Goal: Communication & Community: Answer question/provide support

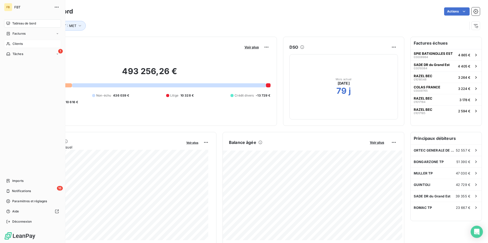
click at [23, 44] on span "Clients" at bounding box center [17, 44] width 10 height 5
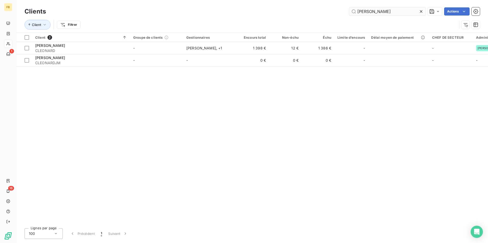
type input "[PERSON_NAME]"
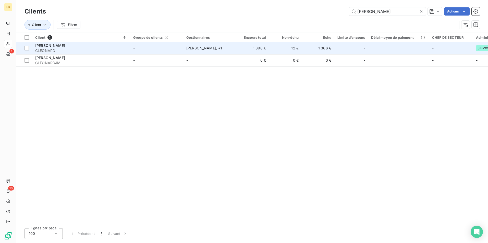
click at [41, 44] on span "[PERSON_NAME]" at bounding box center [50, 45] width 30 height 4
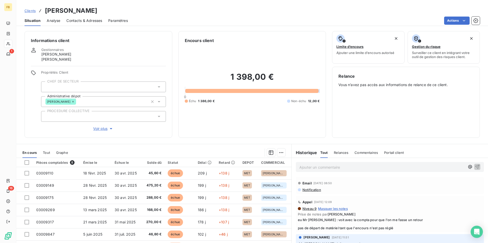
click at [309, 189] on span "Notification" at bounding box center [311, 190] width 19 height 4
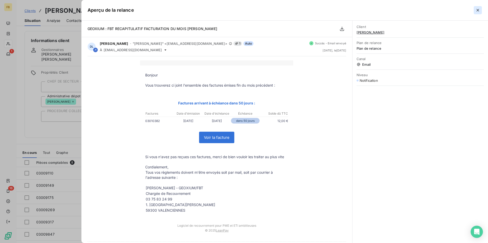
click at [477, 9] on icon "button" at bounding box center [477, 10] width 5 height 5
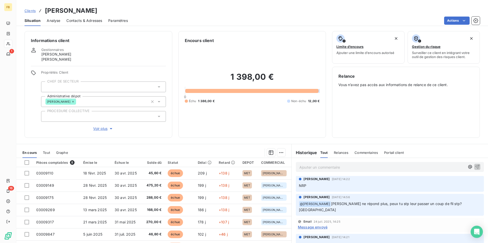
scroll to position [102, 0]
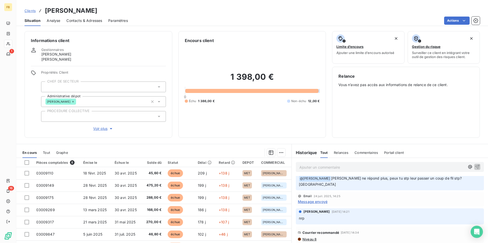
click at [313, 199] on span "Message envoyé" at bounding box center [313, 201] width 30 height 5
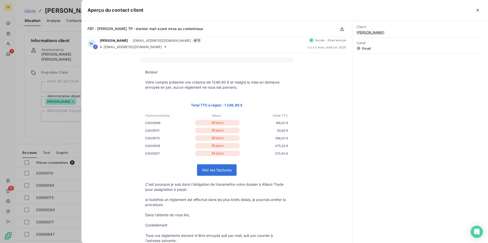
scroll to position [0, 0]
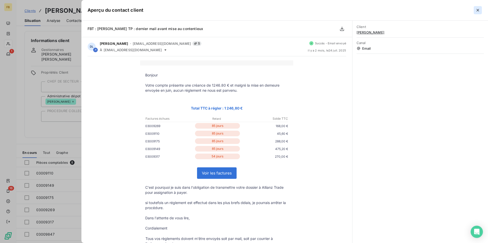
click at [478, 10] on icon "button" at bounding box center [477, 10] width 3 height 3
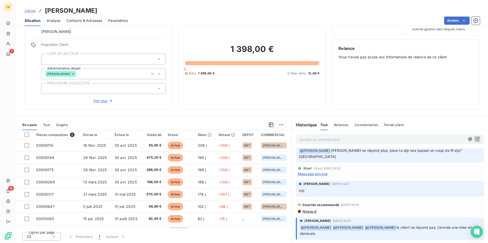
scroll to position [28, 0]
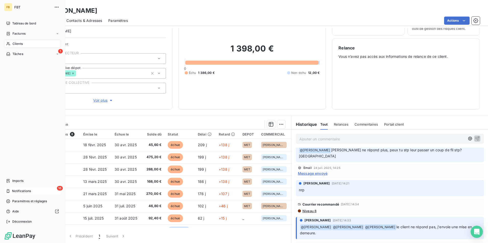
click at [14, 190] on span "Notifications" at bounding box center [21, 191] width 19 height 5
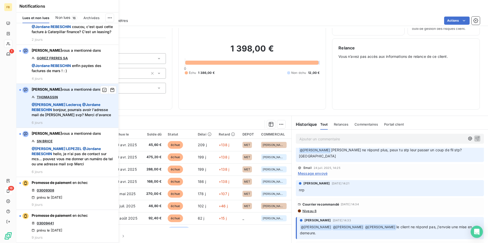
scroll to position [0, 0]
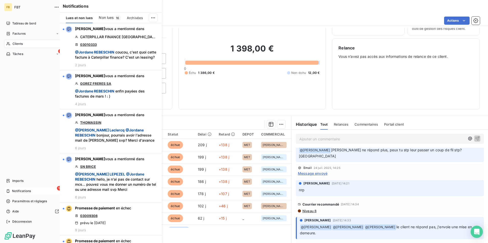
click at [10, 190] on icon at bounding box center [8, 191] width 4 height 4
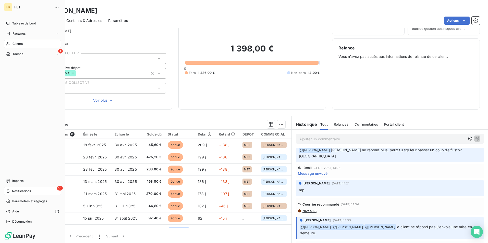
click at [29, 191] on span "Notifications" at bounding box center [21, 191] width 19 height 5
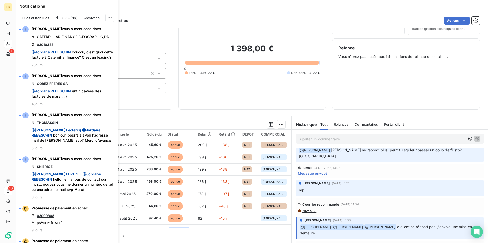
click at [63, 19] on span "Non lues" at bounding box center [62, 17] width 15 height 5
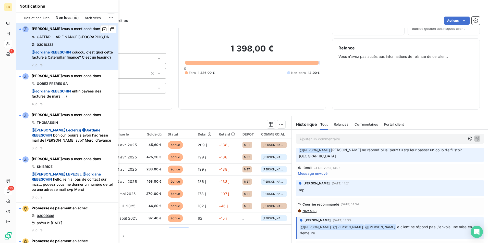
click at [68, 40] on div "[PERSON_NAME] vous a mentionné dans CATERPILLAR FINANCE [GEOGRAPHIC_DATA] 03010…" at bounding box center [74, 46] width 84 height 41
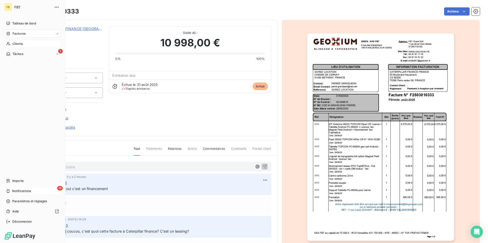
click at [36, 192] on div "15 Notifications" at bounding box center [32, 191] width 57 height 8
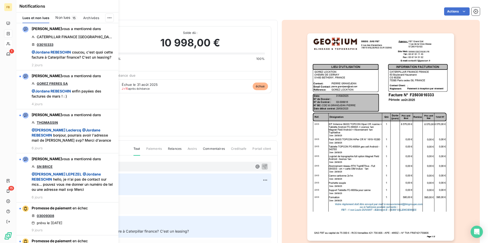
click at [72, 16] on span "15" at bounding box center [74, 18] width 6 height 5
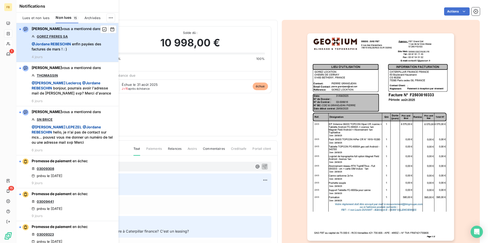
click at [71, 46] on span "@ Jordane REBESCHIN enfin payées des factures de mars ! : )" at bounding box center [74, 47] width 84 height 10
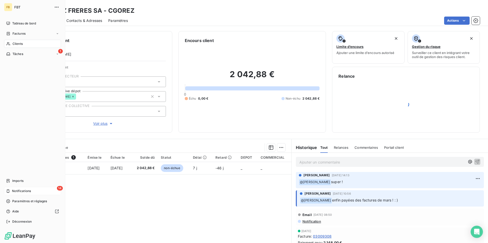
click at [9, 190] on icon at bounding box center [8, 191] width 3 height 4
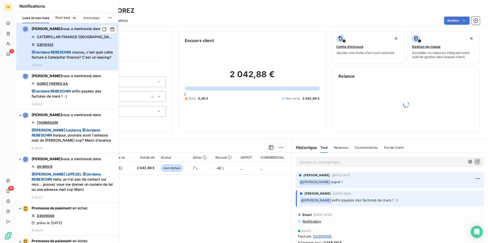
click at [76, 43] on div "[PERSON_NAME] vous a mentionné dans CATERPILLAR FINANCE [GEOGRAPHIC_DATA] 03010…" at bounding box center [74, 46] width 84 height 41
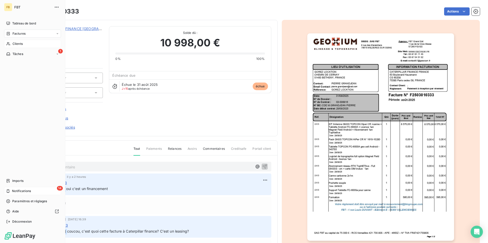
click at [13, 190] on span "Notifications" at bounding box center [21, 191] width 19 height 5
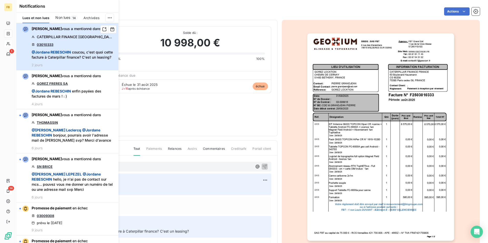
click at [70, 55] on span "@ Jordane REBESCHIN coucou, c'est quoi cette facture à Caterpillar finance? C'e…" at bounding box center [74, 55] width 84 height 10
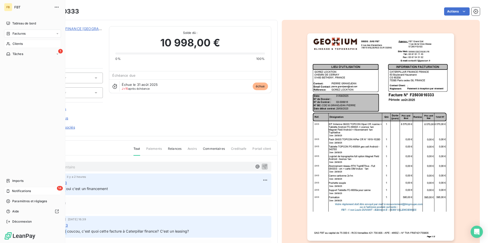
click at [10, 189] on div "14 Notifications" at bounding box center [32, 191] width 57 height 8
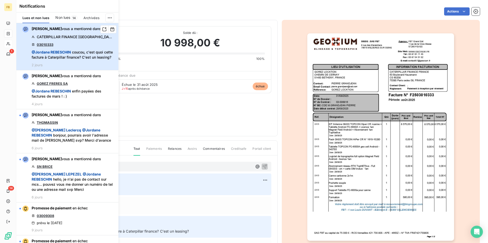
click at [85, 44] on div "[PERSON_NAME] vous a mentionné dans CATERPILLAR FINANCE [GEOGRAPHIC_DATA] 03010…" at bounding box center [74, 46] width 84 height 41
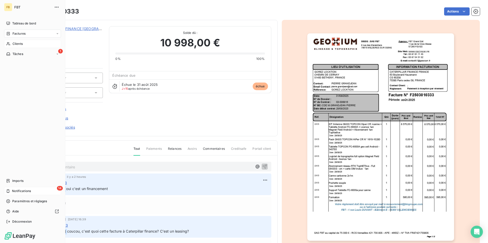
click at [32, 192] on div "14 Notifications" at bounding box center [32, 191] width 57 height 8
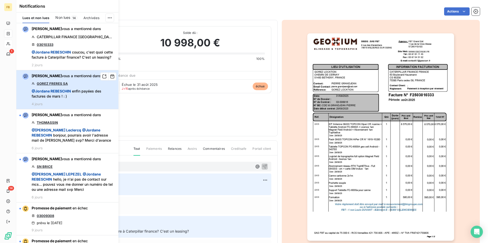
click at [70, 86] on div "[PERSON_NAME] vous a mentionné dans GOREZ FRERES SA @ Jordane REBESCHIN enfin p…" at bounding box center [74, 89] width 84 height 33
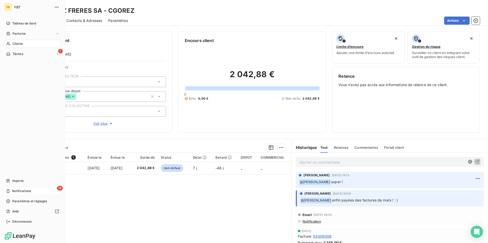
click at [10, 191] on div "14 Notifications" at bounding box center [32, 191] width 57 height 8
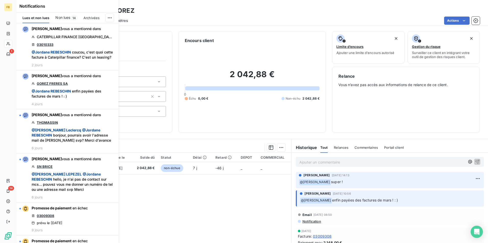
click at [71, 17] on div "Non lues 14" at bounding box center [66, 17] width 22 height 11
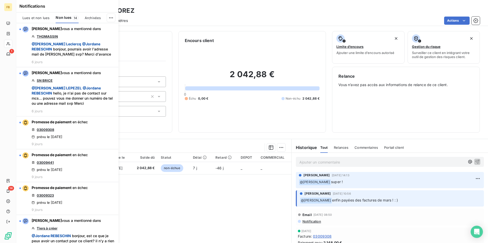
click at [94, 19] on span "Archivées" at bounding box center [93, 18] width 16 height 4
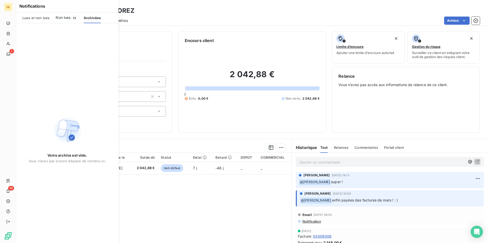
click at [63, 17] on span "Non lues" at bounding box center [63, 17] width 15 height 5
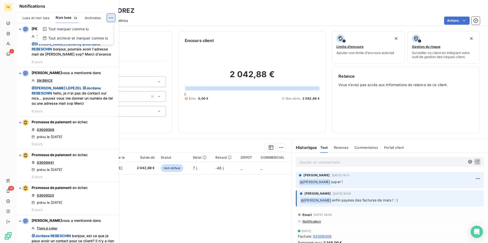
click at [109, 19] on html "FB 1 14 Clients GOREZ FRERES SA - CGOREZ Situation Analyse Contacts & Adresses …" at bounding box center [244, 121] width 488 height 243
click at [67, 29] on div "Tout marquer comme lu" at bounding box center [75, 29] width 71 height 8
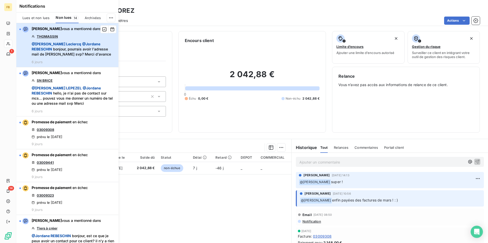
click at [66, 32] on div "[PERSON_NAME] vous a mentionné dans THOMASSIN @ [PERSON_NAME] @ Jordane REBESCH…" at bounding box center [74, 45] width 84 height 38
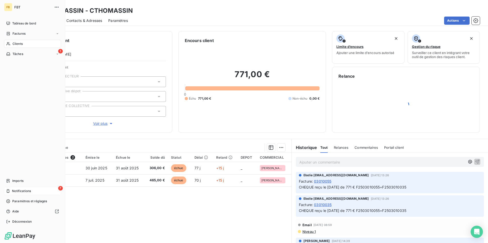
click at [30, 188] on div "7 Notifications" at bounding box center [32, 191] width 57 height 8
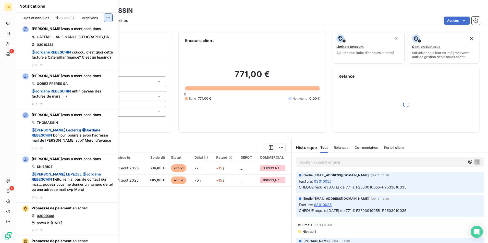
click at [109, 17] on html "FB 1 7 Clients THOMASSIN - CTHOMASSIN Situation Analyse Contacts & Adresses Par…" at bounding box center [244, 121] width 488 height 243
click at [81, 29] on div "Tout marquer comme lu" at bounding box center [74, 29] width 71 height 8
click at [57, 16] on span "Non lues" at bounding box center [62, 17] width 15 height 5
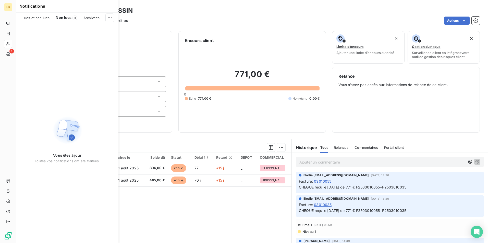
click at [93, 18] on span "Archivées" at bounding box center [91, 18] width 16 height 4
click at [38, 21] on div "Lues et non lues" at bounding box center [35, 17] width 27 height 11
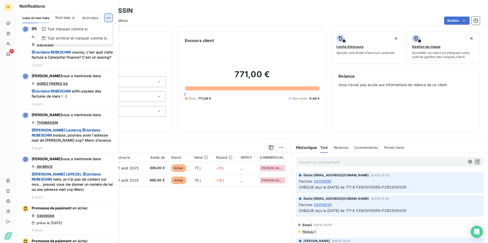
click at [109, 18] on html "FB 1 Clients THOMASSIN - CTHOMASSIN Situation Analyse Contacts & Adresses Param…" at bounding box center [244, 121] width 488 height 243
click at [83, 39] on div "Tout archiver et marquer comme lu" at bounding box center [74, 38] width 71 height 8
click at [111, 16] on html "FB 1 Clients THOMASSIN - CTHOMASSIN Situation Analyse Contacts & Adresses Param…" at bounding box center [244, 121] width 488 height 243
click at [69, 38] on div "Tout archiver et marquer comme lu" at bounding box center [74, 38] width 71 height 8
click at [59, 16] on span "Non lues" at bounding box center [62, 17] width 15 height 5
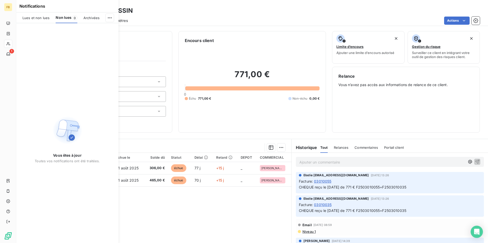
click at [40, 16] on span "Lues et non lues" at bounding box center [35, 18] width 27 height 4
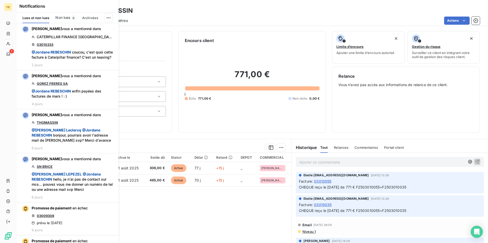
click at [12, 53] on div "Notifications Lues et non lues Non lues 0 Archivées [PERSON_NAME] vous a mentio…" at bounding box center [62, 121] width 102 height 243
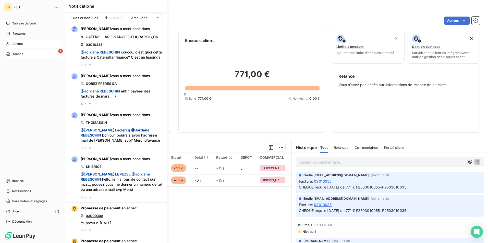
click at [13, 53] on span "Tâches" at bounding box center [17, 54] width 11 height 5
